Goal: Transaction & Acquisition: Download file/media

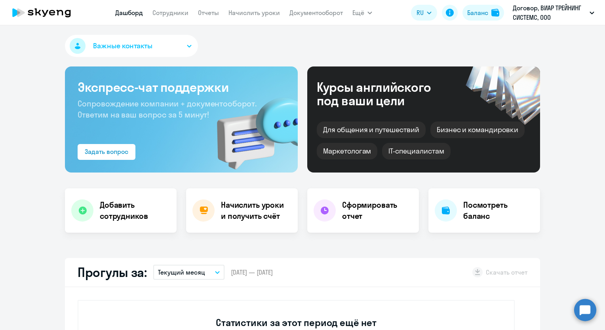
select select "30"
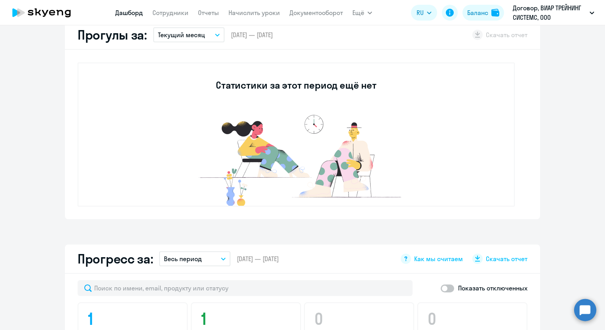
scroll to position [79, 0]
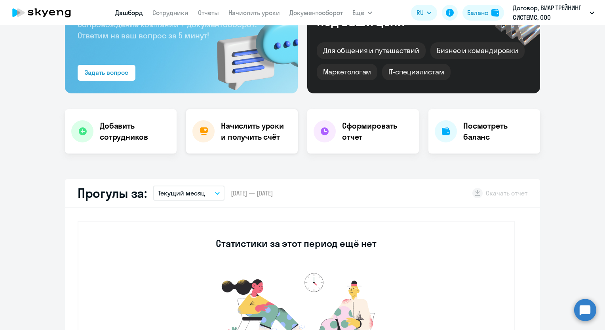
click at [244, 141] on h4 "Начислить уроки и получить счёт" at bounding box center [255, 131] width 69 height 22
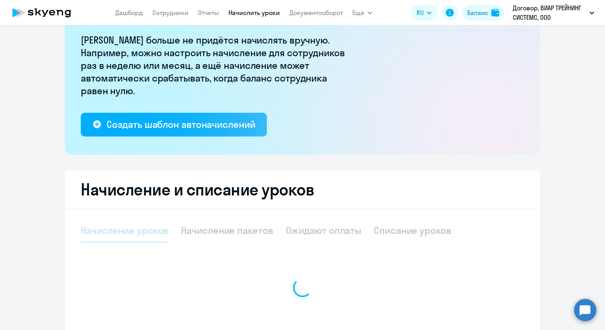
select select "10"
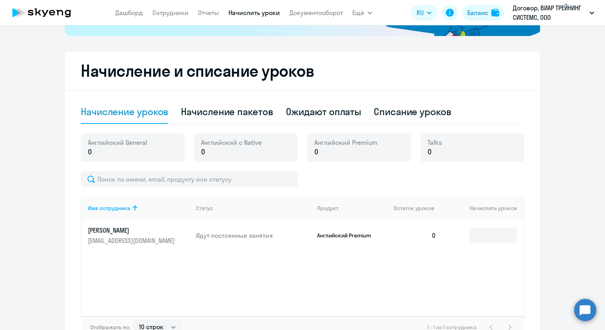
scroll to position [225, 0]
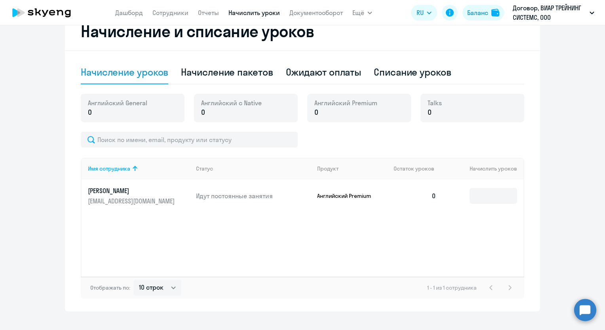
click at [489, 233] on div "Имя сотрудника Статус Продукт Остаток уроков Начислить уроков Лодыгин Артем Анд…" at bounding box center [303, 217] width 444 height 119
click at [251, 72] on div "Начисление пакетов" at bounding box center [227, 72] width 92 height 13
select select "10"
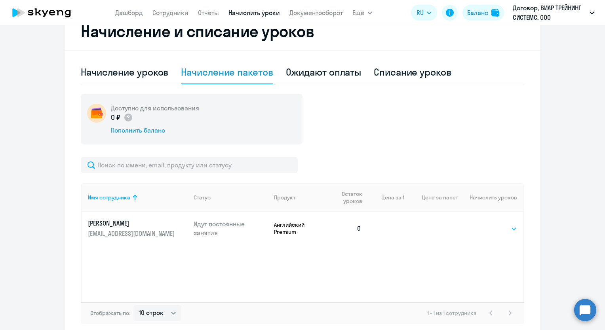
click at [501, 228] on select "Выбрать 4 8 16 32 64 96 128" at bounding box center [501, 229] width 32 height 10
select select "8"
click at [485, 224] on select "Выбрать 4 8 16 32 64 96 128" at bounding box center [501, 229] width 32 height 10
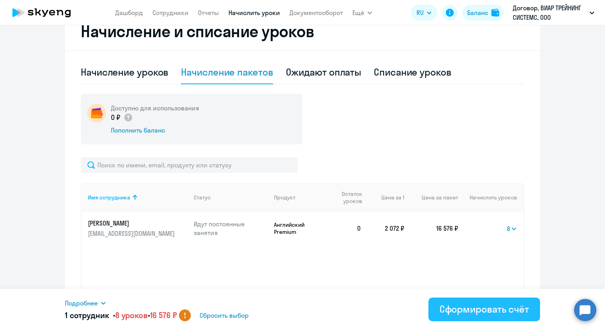
click at [487, 310] on div "Сформировать счёт" at bounding box center [484, 309] width 89 height 13
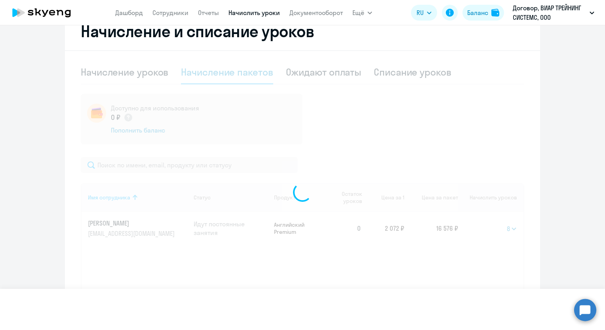
select select
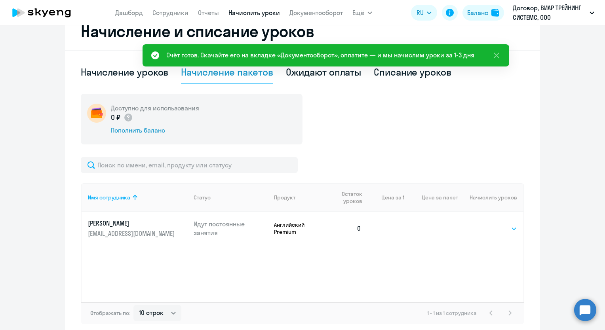
click at [502, 230] on select "Выбрать 4 8 16 32 64 96 128" at bounding box center [501, 229] width 32 height 10
click at [432, 116] on div "Доступно для использования 0 ₽ Пополнить баланс" at bounding box center [303, 119] width 444 height 51
click at [318, 2] on app-header "Дашборд Сотрудники Отчеты Начислить уроки Документооборот Ещё Дашборд Сотрудник…" at bounding box center [302, 12] width 605 height 25
click at [321, 18] on nav "Дашборд Сотрудники Отчеты Начислить уроки Документооборот" at bounding box center [229, 13] width 228 height 16
click at [322, 17] on app-menu-item-link "Документооборот" at bounding box center [315, 13] width 53 height 10
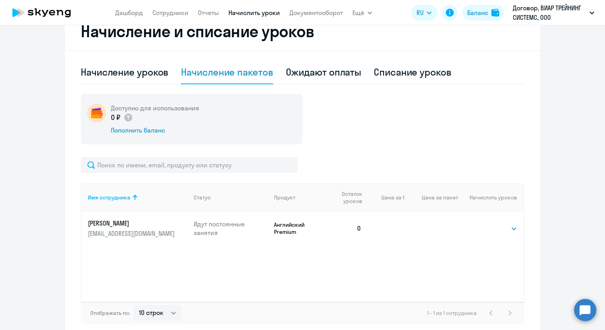
drag, startPoint x: 322, startPoint y: 17, endPoint x: 309, endPoint y: 18, distance: 12.8
click at [309, 18] on nav "Дашборд Сотрудники Отчеты Начислить уроки Документооборот" at bounding box center [229, 13] width 228 height 16
click at [311, 15] on link "Документооборот" at bounding box center [315, 13] width 53 height 8
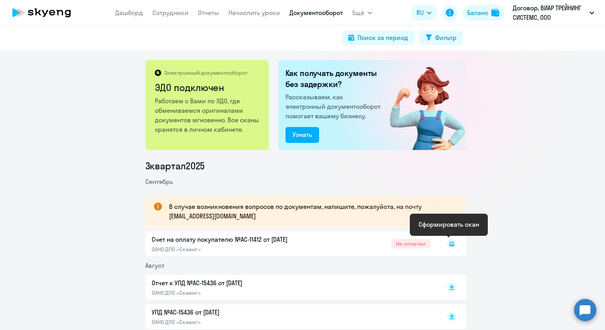
click at [448, 243] on rect at bounding box center [452, 244] width 10 height 10
click at [449, 242] on rect at bounding box center [452, 244] width 10 height 10
